Goal: Find specific page/section: Find specific page/section

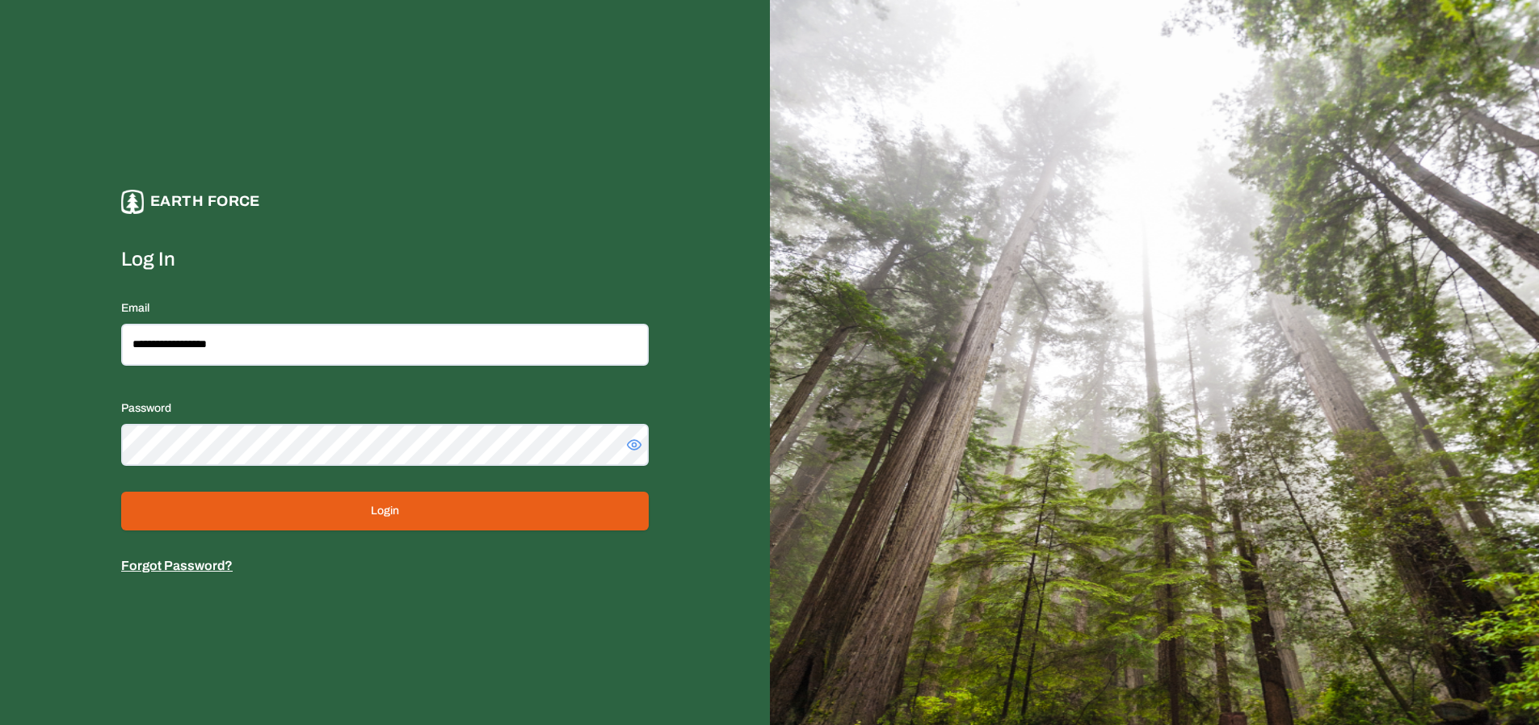
click at [467, 516] on button "Login" at bounding box center [384, 511] width 527 height 39
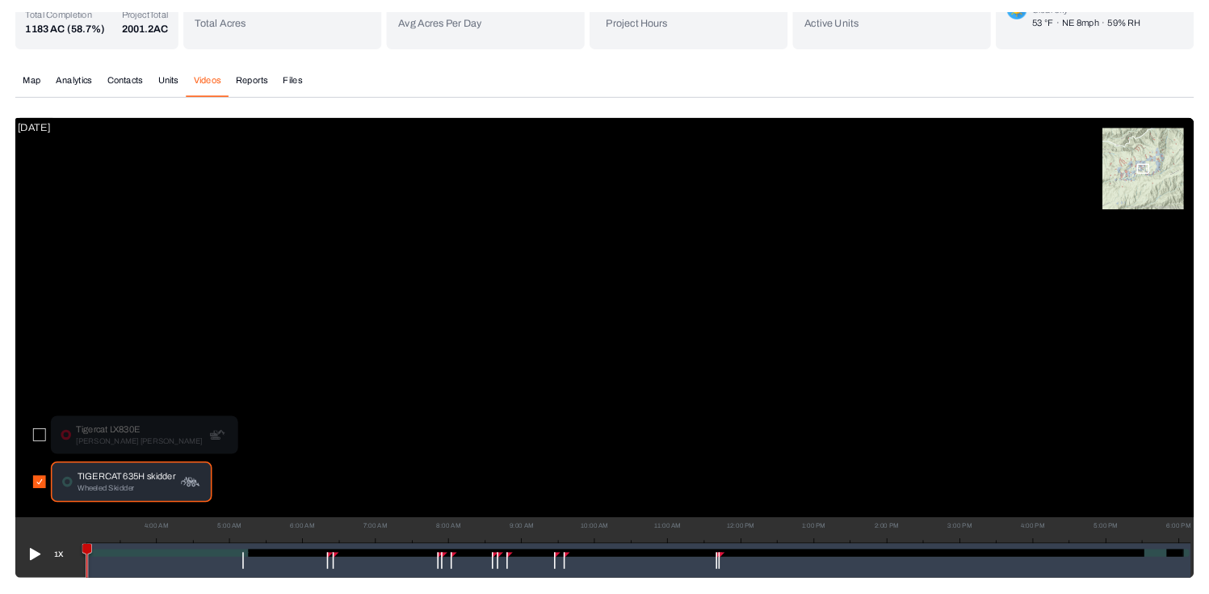
scroll to position [196, 0]
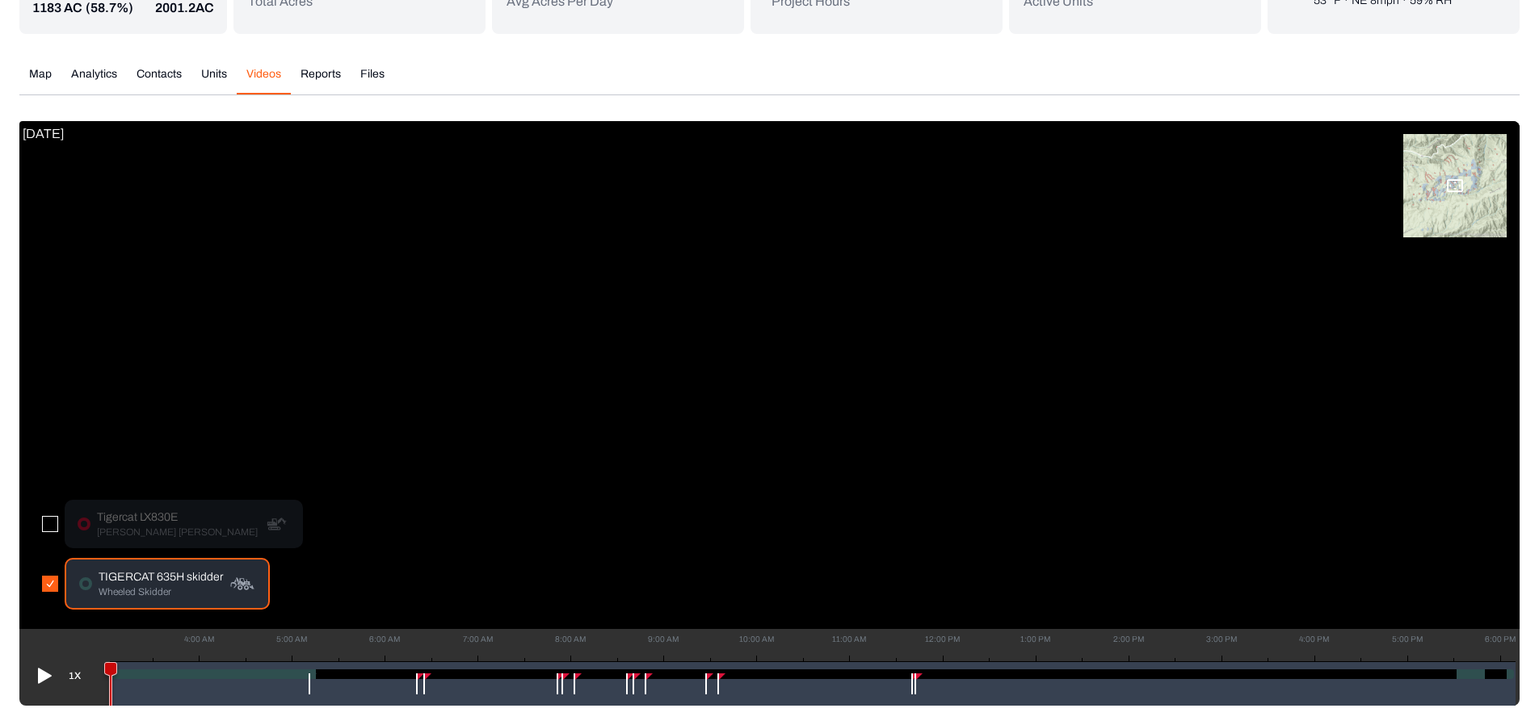
click at [38, 673] on icon at bounding box center [45, 675] width 14 height 15
click at [1464, 179] on div "Open map panel" at bounding box center [1454, 185] width 103 height 103
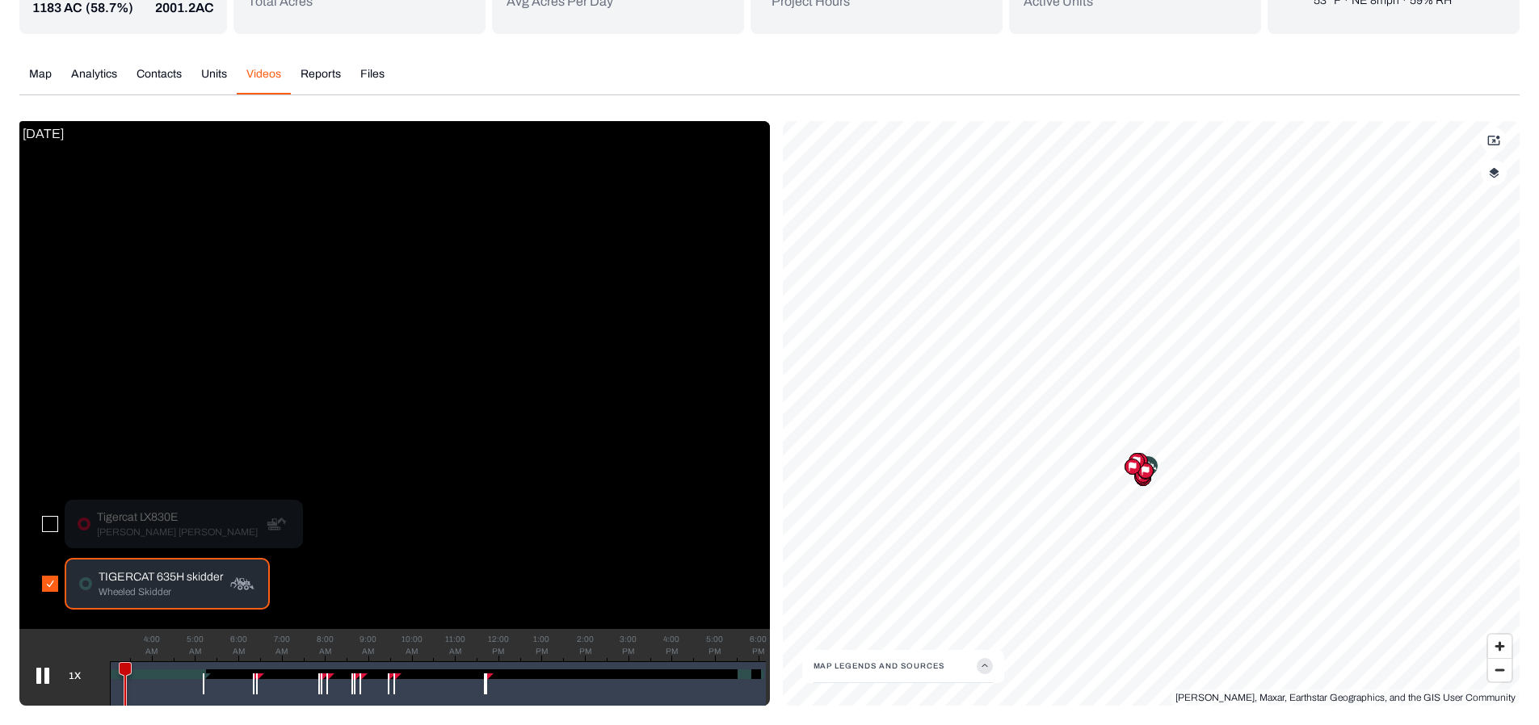
click at [44, 671] on icon at bounding box center [42, 676] width 13 height 16
click at [42, 683] on icon at bounding box center [43, 676] width 26 height 26
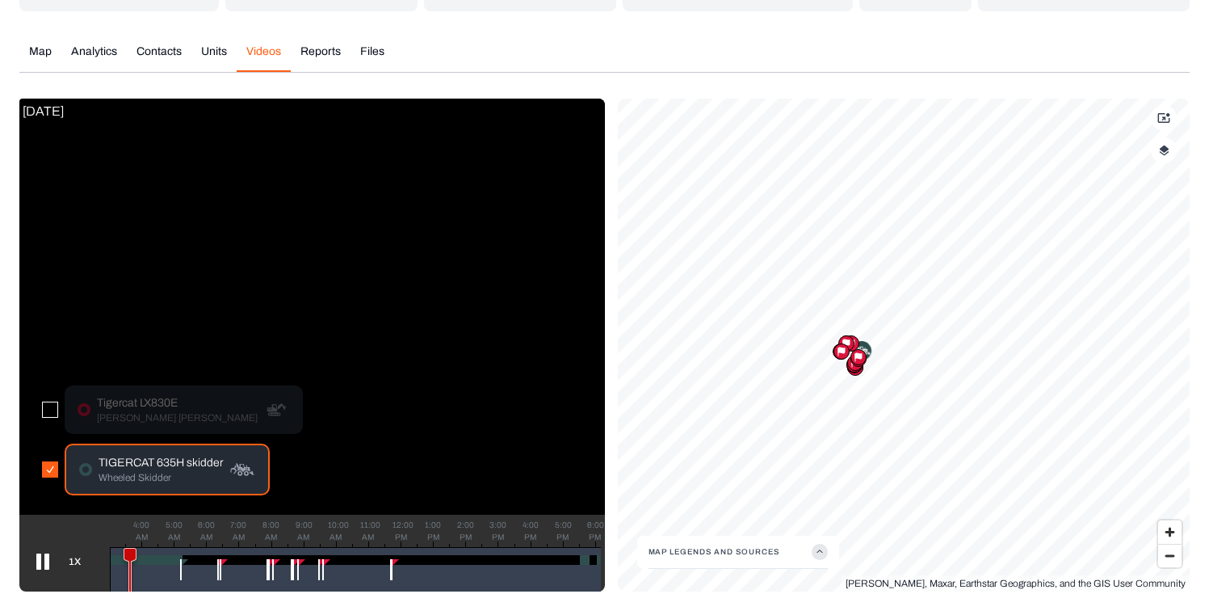
scroll to position [264, 0]
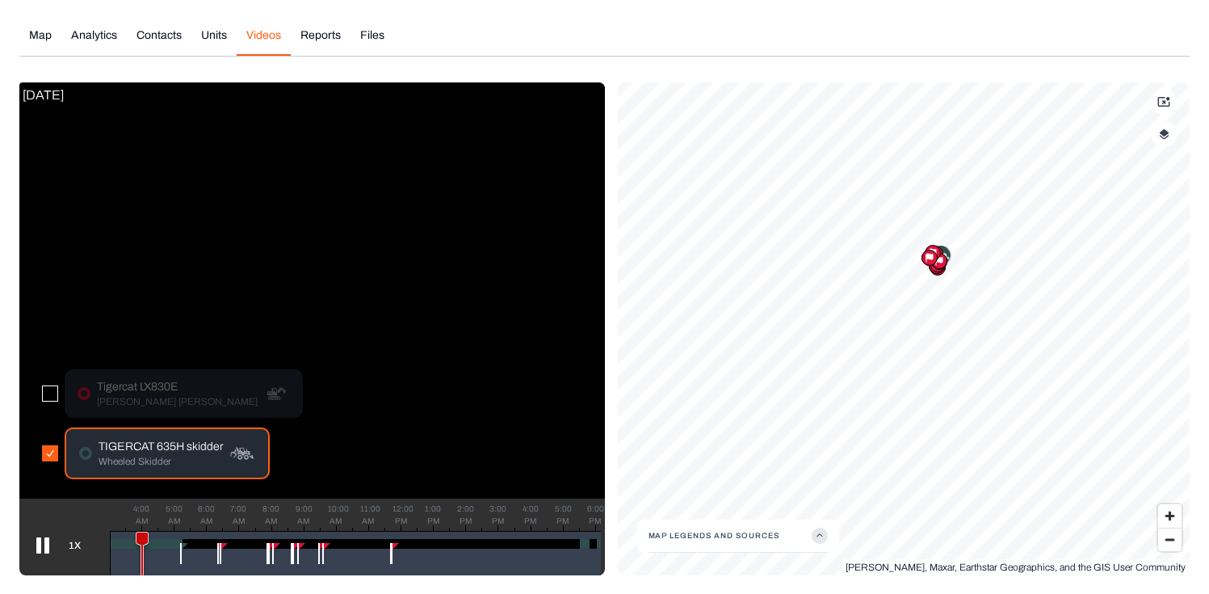
click at [47, 542] on icon at bounding box center [42, 545] width 13 height 16
